Goal: Book appointment/travel/reservation

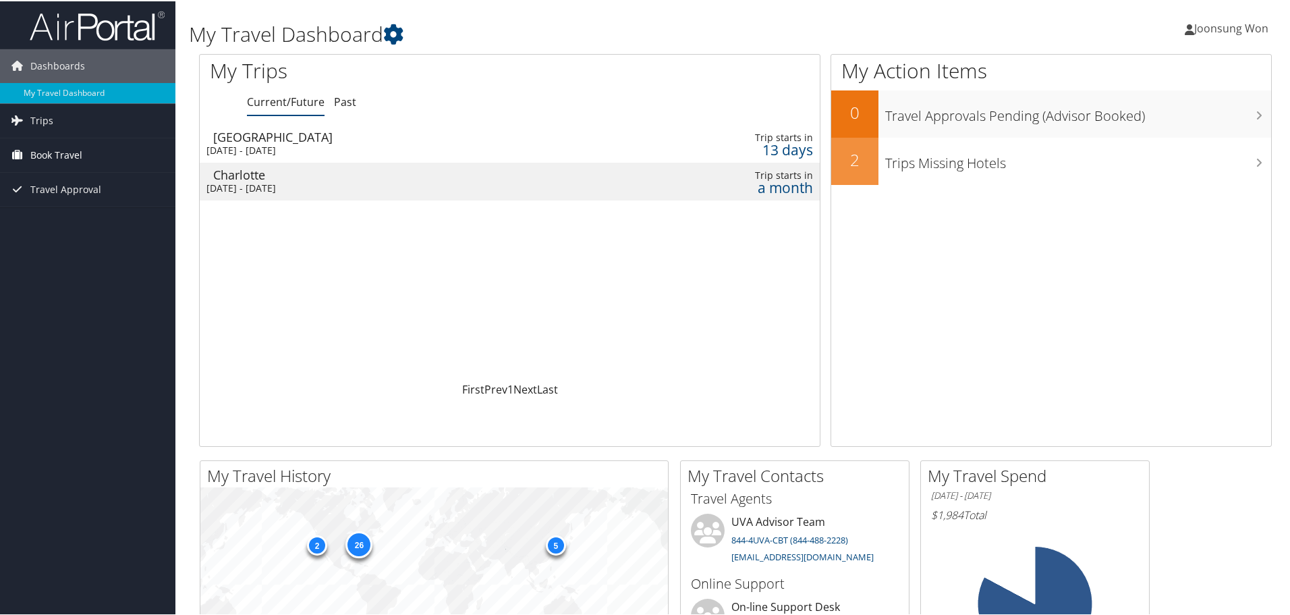
click at [51, 153] on span "Book Travel" at bounding box center [56, 154] width 52 height 34
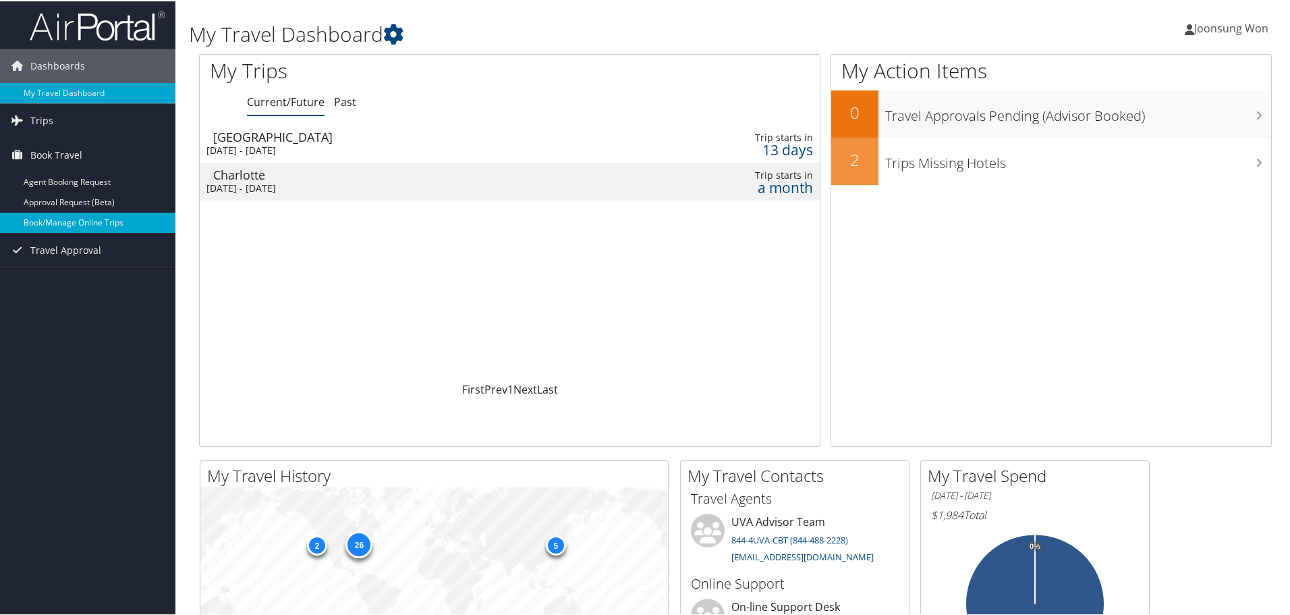
click at [96, 222] on link "Book/Manage Online Trips" at bounding box center [87, 221] width 175 height 20
